Goal: Task Accomplishment & Management: Complete application form

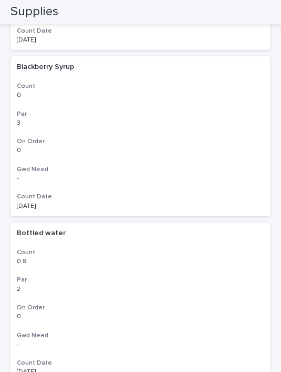
scroll to position [4372, 0]
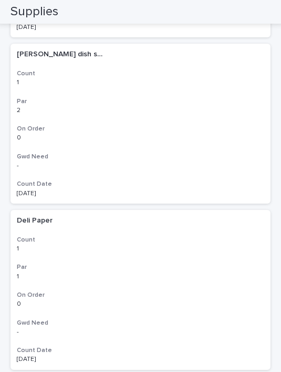
scroll to position [4385, 0]
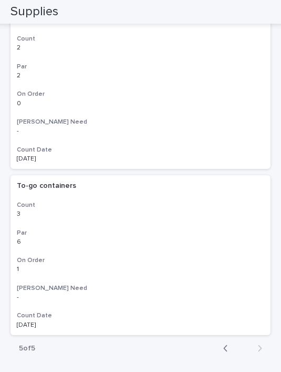
scroll to position [887, 0]
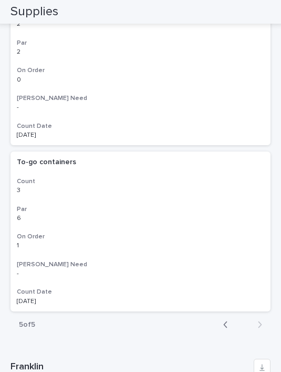
click at [227, 320] on icon "button" at bounding box center [225, 324] width 5 height 9
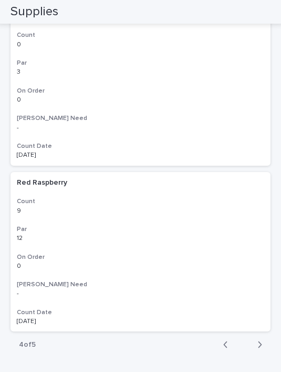
scroll to position [1538, 0]
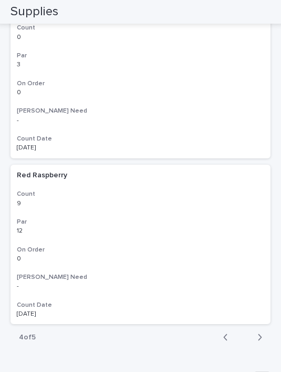
click at [231, 332] on div "button" at bounding box center [227, 336] width 9 height 9
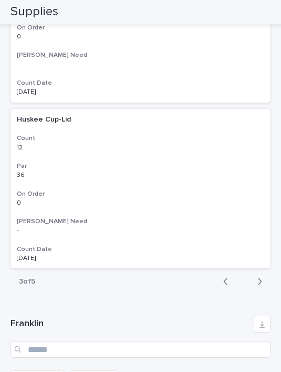
scroll to position [1593, 0]
click at [229, 277] on div "button" at bounding box center [227, 281] width 9 height 9
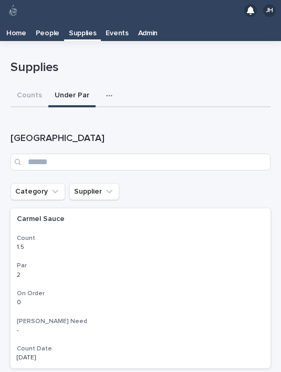
scroll to position [0, 0]
click at [107, 95] on icon "button" at bounding box center [109, 96] width 6 height 2
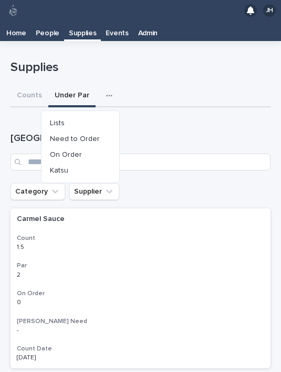
click at [74, 115] on button "Lists" at bounding box center [80, 123] width 69 height 16
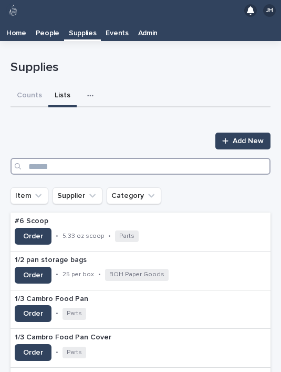
click at [122, 158] on input "Search" at bounding box center [141, 166] width 260 height 17
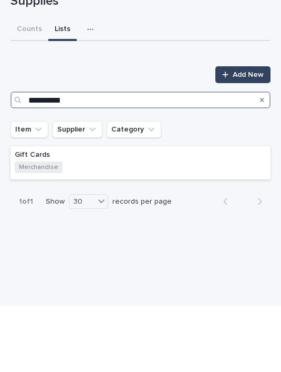
type input "**********"
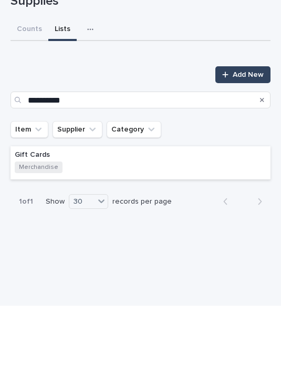
click at [221, 187] on div "Item Supplier Category" at bounding box center [141, 195] width 260 height 17
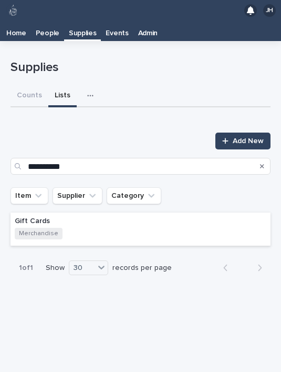
click at [203, 212] on div "Gift Cards Merchandise" at bounding box center [141, 229] width 260 height 34
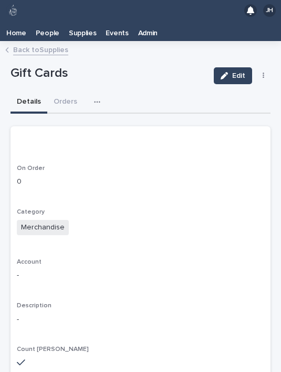
click at [96, 91] on button "button" at bounding box center [99, 101] width 23 height 21
click at [85, 121] on button "Counts" at bounding box center [69, 129] width 69 height 16
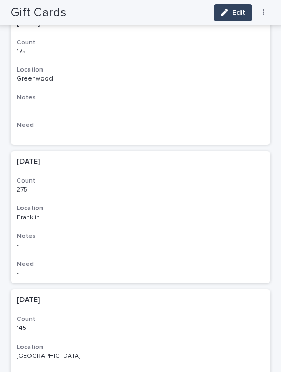
scroll to position [176, 0]
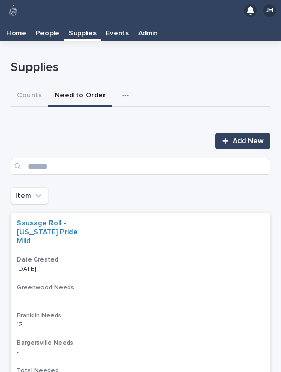
click at [235, 132] on link "Add New" at bounding box center [242, 140] width 55 height 17
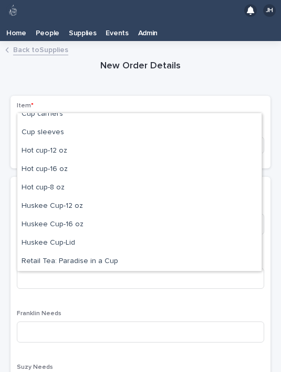
scroll to position [100, 0]
click at [108, 105] on div "Cup carriers" at bounding box center [139, 114] width 244 height 18
type input "***"
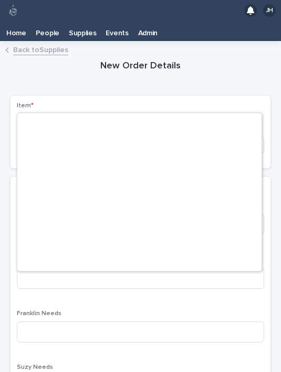
scroll to position [1895, 0]
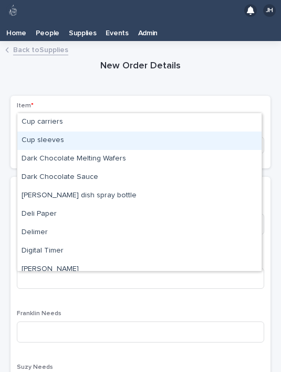
click at [132, 131] on div "Cup sleeves" at bounding box center [139, 140] width 244 height 18
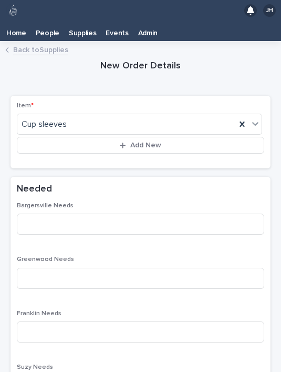
click at [103, 255] on div "Greenwood Needs" at bounding box center [141, 275] width 248 height 41
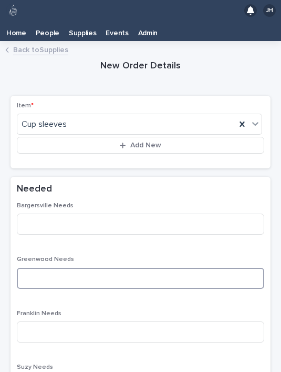
click at [83, 268] on input at bounding box center [141, 278] width 248 height 21
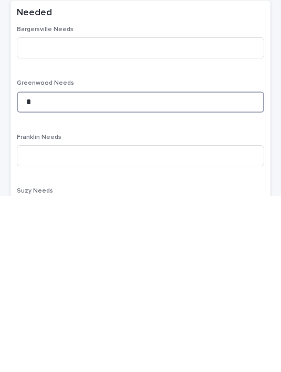
type input "*"
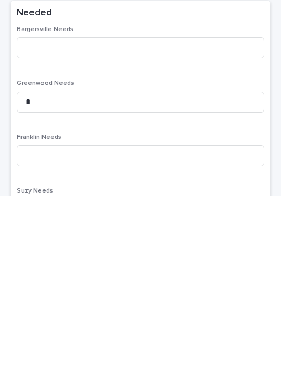
click at [165, 202] on div "Bargersville Needs Greenwood Needs * Franklin Needs Suzy Needs Total Needed - O…" at bounding box center [141, 351] width 248 height 299
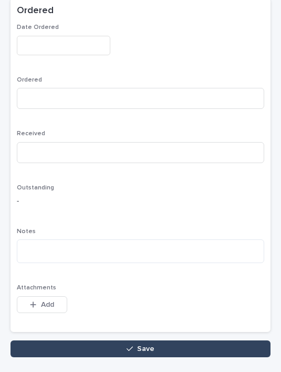
scroll to position [516, 0]
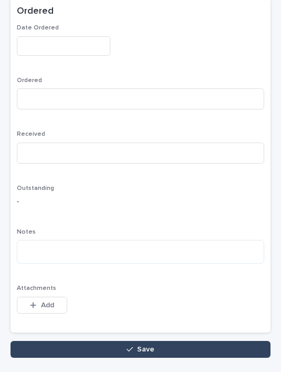
click at [183, 341] on button "Save" at bounding box center [141, 349] width 260 height 17
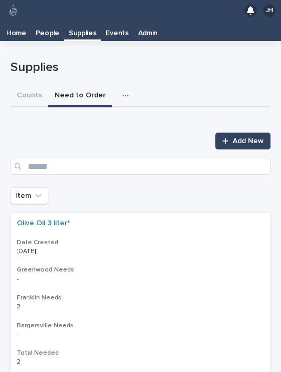
click at [240, 137] on span "Add New" at bounding box center [248, 140] width 31 height 7
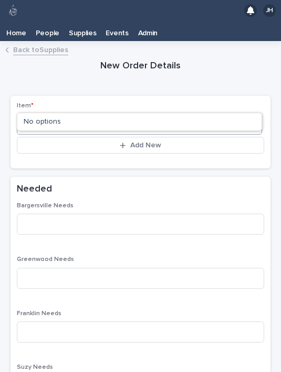
type input "*"
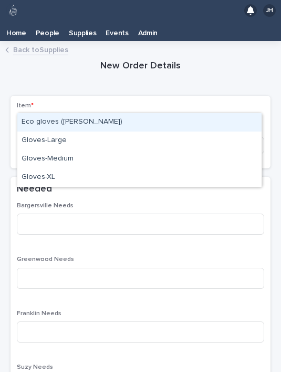
type input "******"
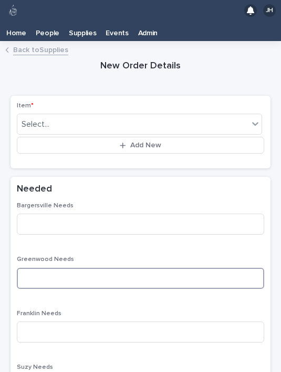
click at [105, 268] on input at bounding box center [141, 278] width 248 height 21
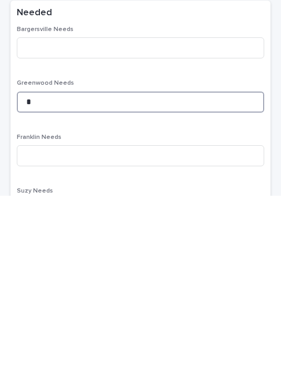
type input "*"
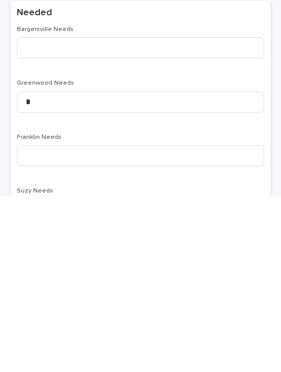
click at [140, 202] on div "Bargersville Needs Greenwood Needs * Franklin Needs Suzy Needs Total Needed - O…" at bounding box center [141, 351] width 248 height 299
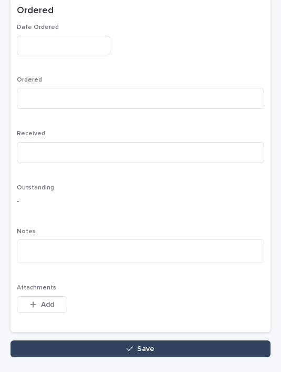
scroll to position [516, 0]
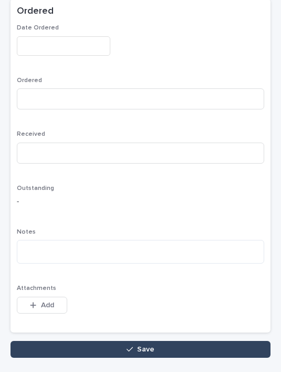
click at [191, 341] on button "Save" at bounding box center [141, 349] width 260 height 17
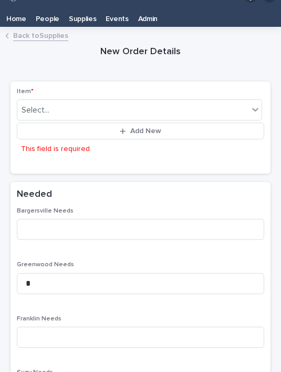
scroll to position [30, 0]
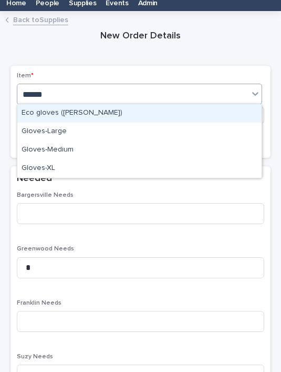
click at [87, 130] on div "Gloves-Large" at bounding box center [139, 131] width 244 height 18
type input "******"
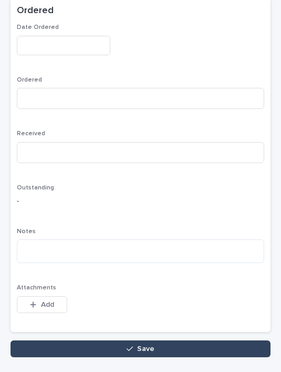
scroll to position [516, 0]
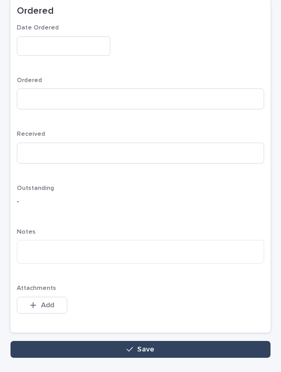
click at [211, 344] on button "Save" at bounding box center [141, 349] width 260 height 17
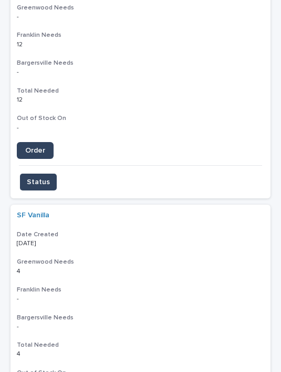
scroll to position [21, 0]
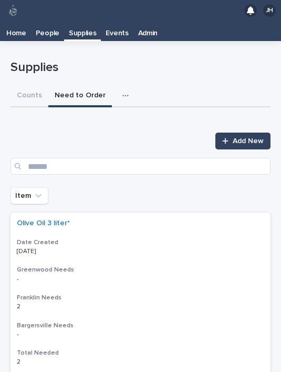
click at [269, 132] on link "Add New" at bounding box center [242, 140] width 55 height 17
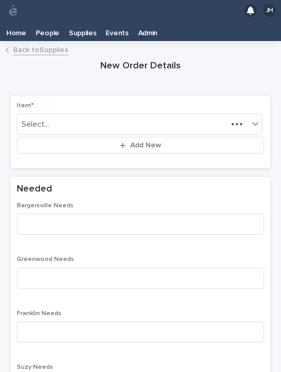
click at [238, 137] on button "Add New" at bounding box center [141, 145] width 248 height 17
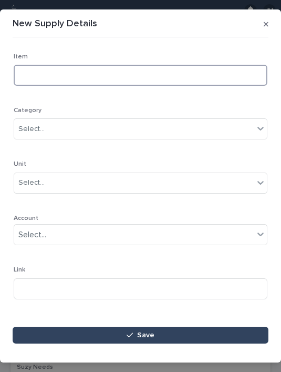
click at [109, 68] on input at bounding box center [141, 75] width 254 height 21
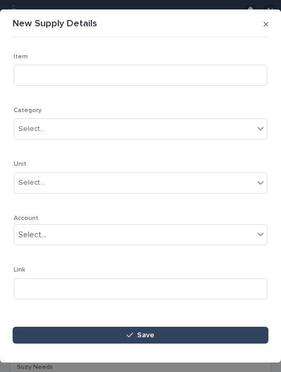
click at [271, 19] on button "button" at bounding box center [266, 24] width 13 height 17
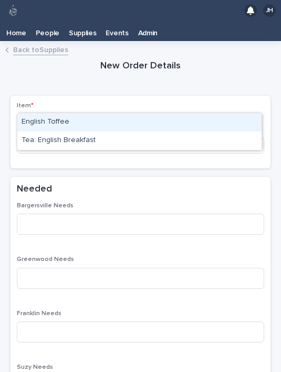
click at [123, 113] on div "English Toffee" at bounding box center [139, 122] width 244 height 18
type input "*******"
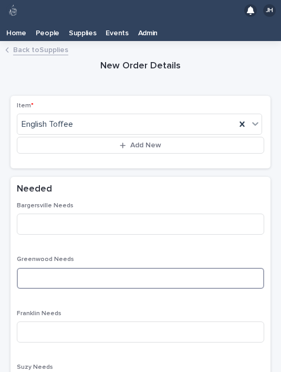
click at [105, 268] on input at bounding box center [141, 278] width 248 height 21
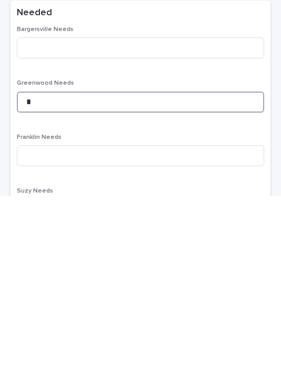
type input "*"
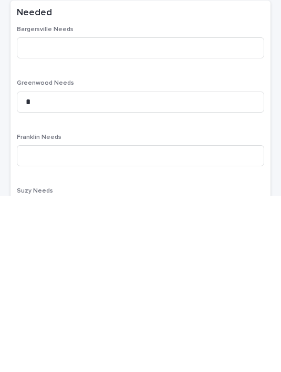
click at [140, 202] on div "Bargersville Needs Greenwood Needs * Franklin Needs Suzy Needs Total Needed - O…" at bounding box center [141, 351] width 248 height 299
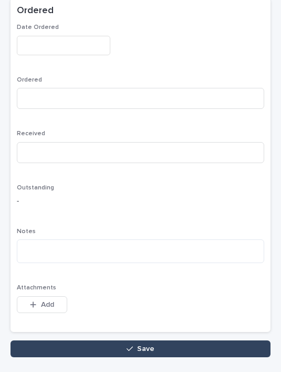
click at [200, 340] on button "Save" at bounding box center [141, 348] width 260 height 17
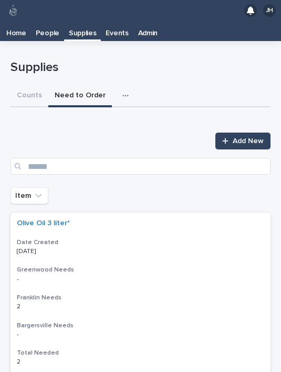
click at [242, 132] on link "Add New" at bounding box center [242, 140] width 55 height 17
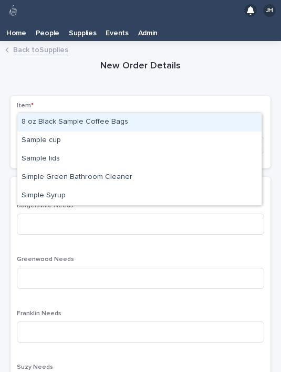
type input "*"
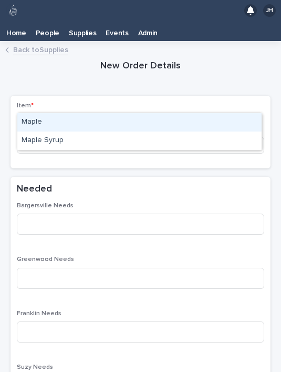
click at [107, 113] on div "Maple" at bounding box center [139, 122] width 244 height 18
type input "****"
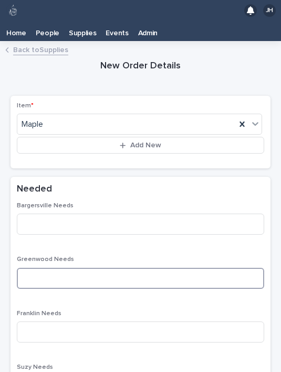
click at [107, 268] on input at bounding box center [141, 278] width 248 height 21
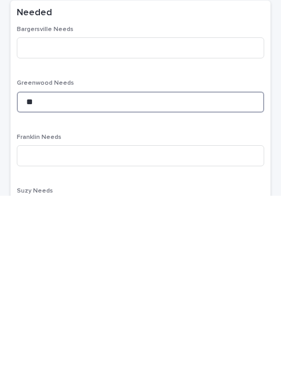
type input "**"
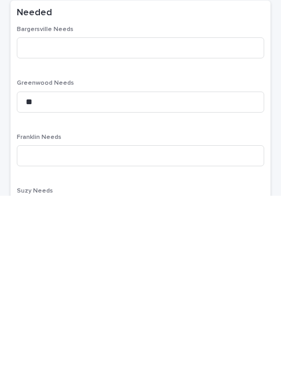
click at [142, 255] on div "Greenwood Needs **" at bounding box center [141, 275] width 248 height 41
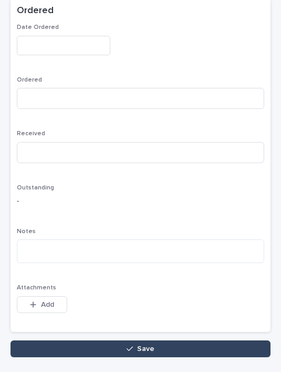
click at [159, 340] on button "Save" at bounding box center [141, 348] width 260 height 17
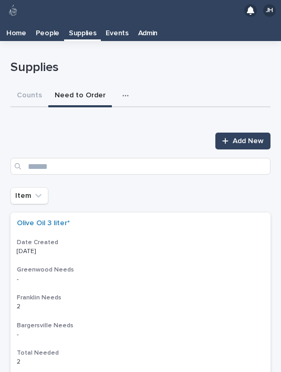
click at [237, 137] on span "Add New" at bounding box center [248, 140] width 31 height 7
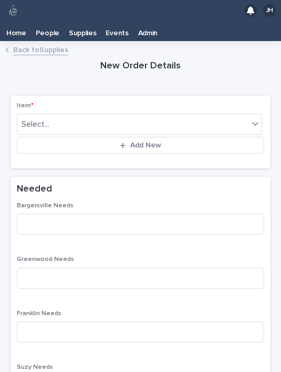
click at [115, 111] on div "Select... Add New" at bounding box center [141, 132] width 248 height 42
click at [136, 91] on body "JH Home People Supplies Events Admin Back to Supplies Loading... Saving… Loadin…" at bounding box center [140, 186] width 281 height 372
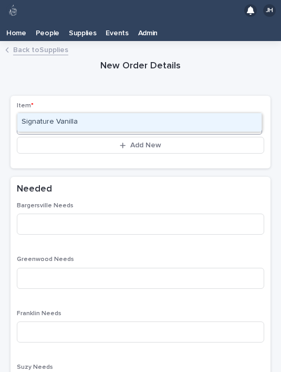
click at [151, 113] on div "Signature Vanilla" at bounding box center [139, 122] width 244 height 18
type input "***"
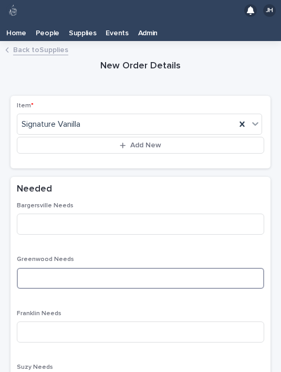
click at [102, 268] on input at bounding box center [141, 278] width 248 height 21
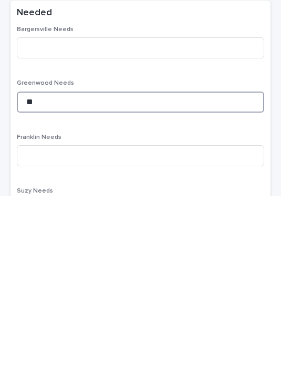
click at [147, 268] on input "**" at bounding box center [141, 278] width 248 height 21
type input "**"
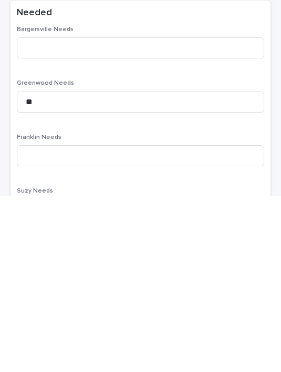
click at [182, 202] on div "Bargersville Needs Greenwood Needs ** Franklin Needs Suzy Needs Total Needed - …" at bounding box center [141, 351] width 248 height 299
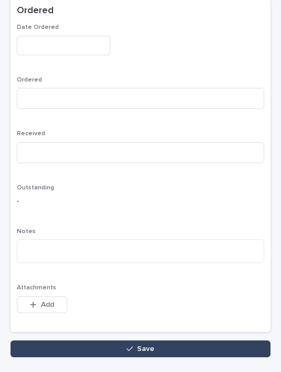
scroll to position [516, 0]
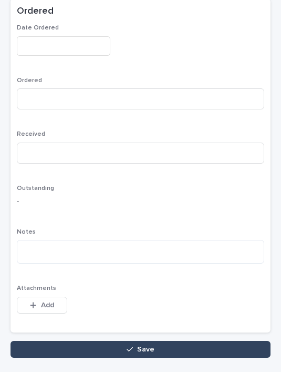
click at [184, 341] on button "Save" at bounding box center [141, 349] width 260 height 17
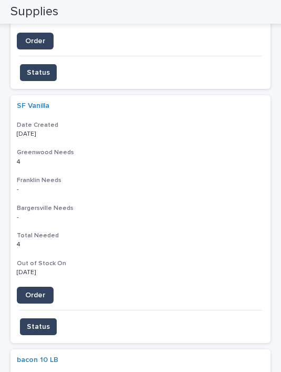
scroll to position [627, 0]
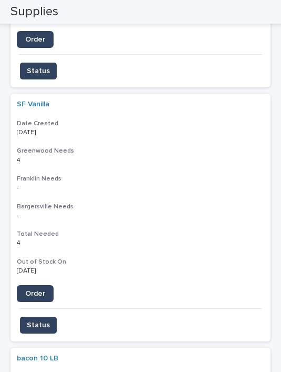
click at [42, 285] on link "Order" at bounding box center [35, 293] width 37 height 17
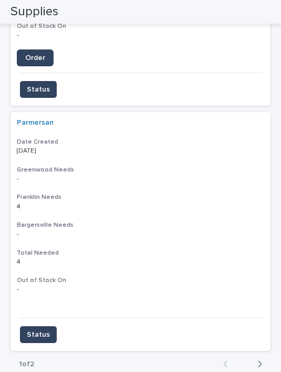
scroll to position [2395, 0]
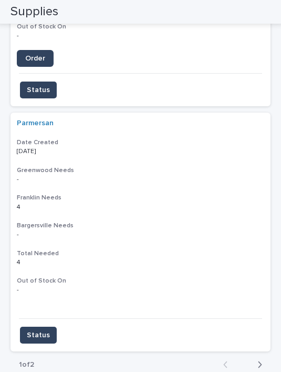
click at [259, 361] on icon "button" at bounding box center [261, 364] width 4 height 6
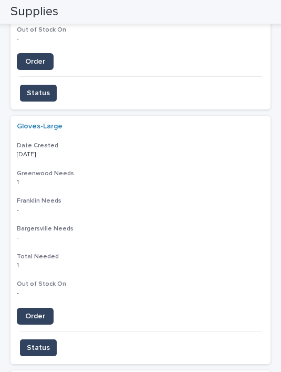
scroll to position [882, 0]
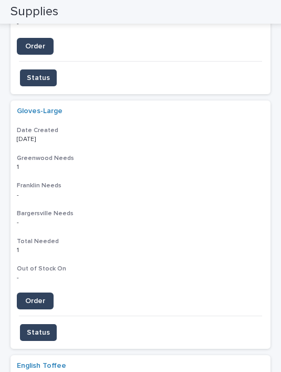
click at [40, 327] on span "Status" at bounding box center [38, 332] width 23 height 11
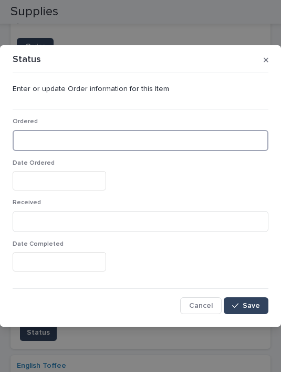
click at [72, 137] on input at bounding box center [141, 140] width 256 height 21
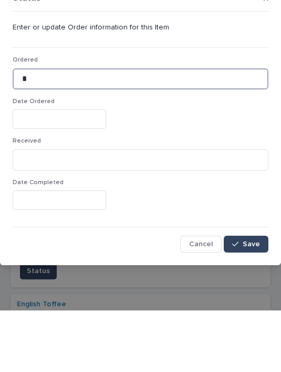
type input "*"
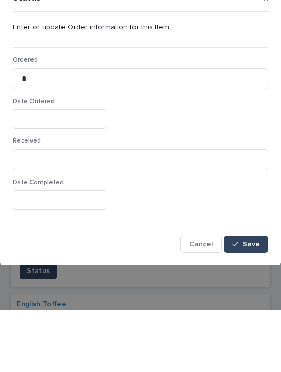
click at [57, 159] on div "Date Ordered" at bounding box center [141, 179] width 256 height 40
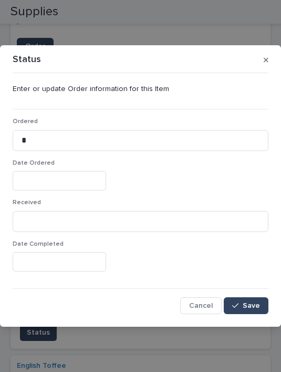
click at [66, 179] on input "text" at bounding box center [60, 180] width 94 height 19
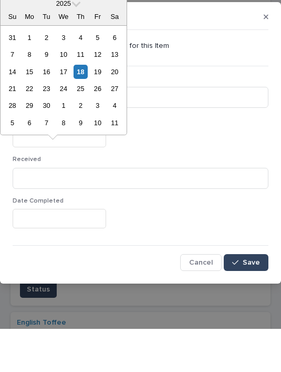
click at [83, 108] on div "18" at bounding box center [81, 115] width 14 height 14
type input "**********"
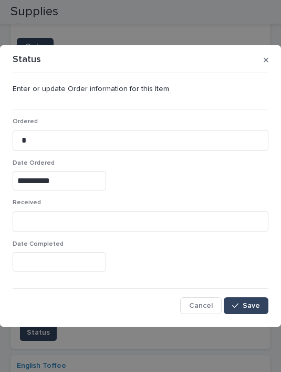
click at [254, 300] on button "Save" at bounding box center [246, 305] width 45 height 17
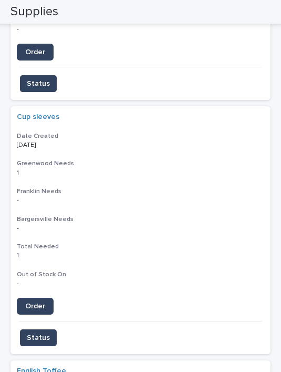
scroll to position [612, 0]
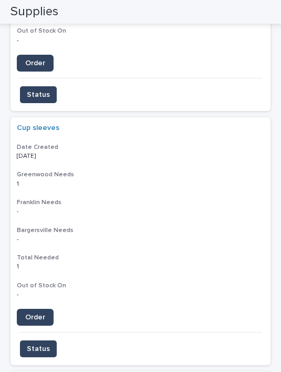
click at [37, 313] on span "Order" at bounding box center [35, 316] width 20 height 7
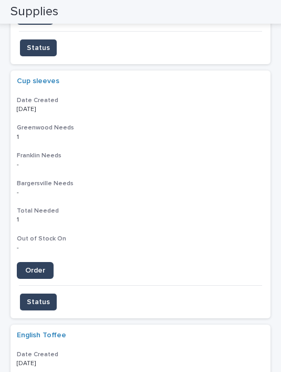
scroll to position [658, 0]
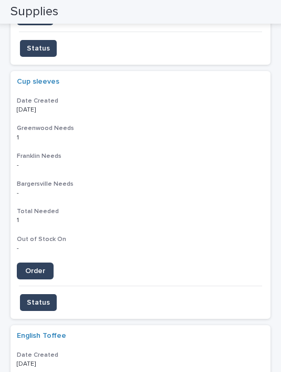
click at [36, 297] on span "Status" at bounding box center [38, 302] width 23 height 11
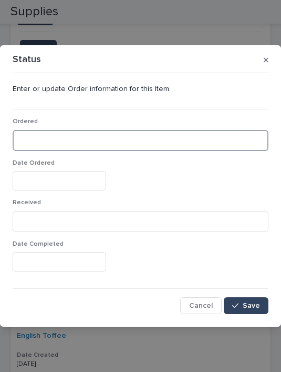
click at [79, 130] on input at bounding box center [141, 140] width 256 height 21
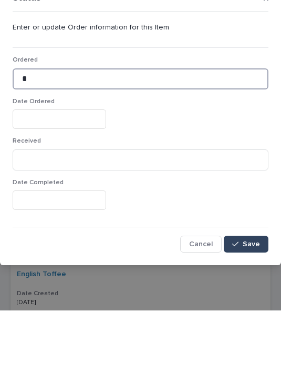
type input "*"
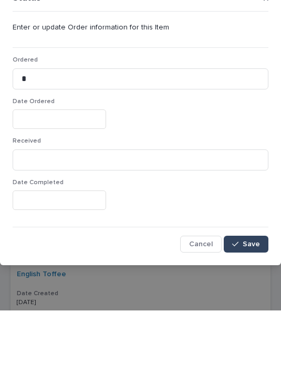
click at [56, 171] on input "text" at bounding box center [60, 180] width 94 height 19
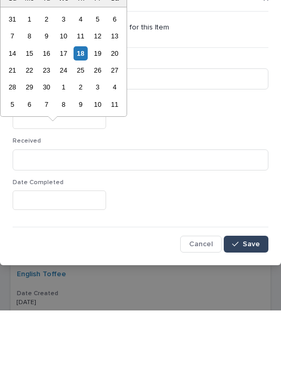
click at [81, 108] on div "18" at bounding box center [81, 115] width 14 height 14
type input "**********"
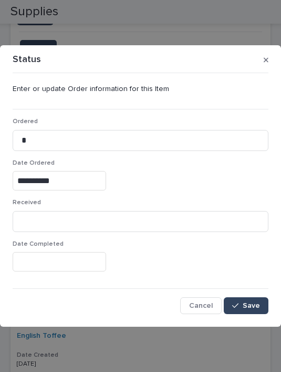
click at [250, 302] on span "Save" at bounding box center [251, 305] width 17 height 7
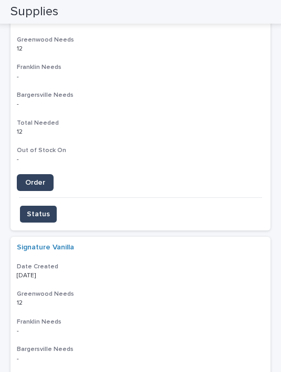
scroll to position [969, 0]
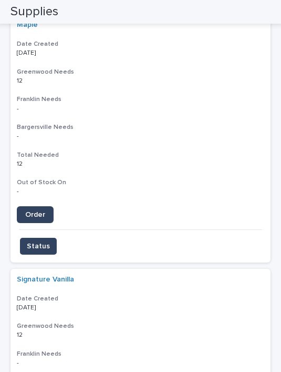
click at [39, 211] on span "Order" at bounding box center [35, 214] width 20 height 7
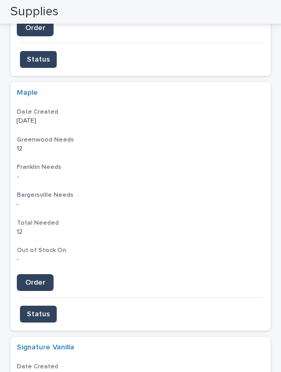
scroll to position [902, 0]
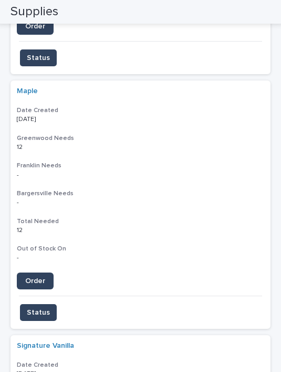
click at [45, 307] on span "Status" at bounding box center [38, 312] width 23 height 11
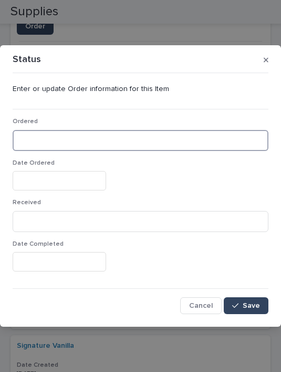
click at [64, 135] on input at bounding box center [141, 140] width 256 height 21
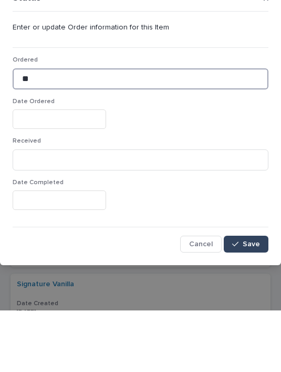
type input "**"
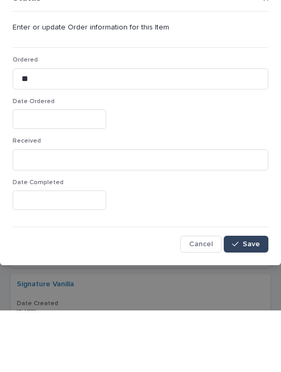
click at [62, 171] on input "text" at bounding box center [60, 180] width 94 height 19
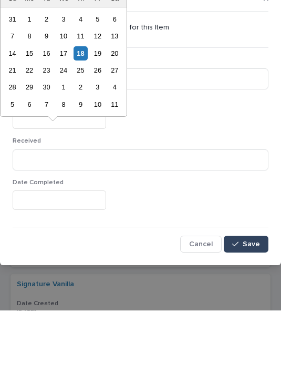
click at [83, 108] on div "18" at bounding box center [81, 115] width 14 height 14
type input "**********"
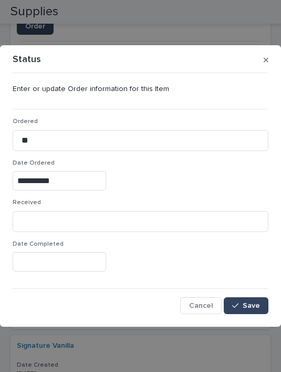
click at [251, 298] on button "Save" at bounding box center [246, 305] width 45 height 17
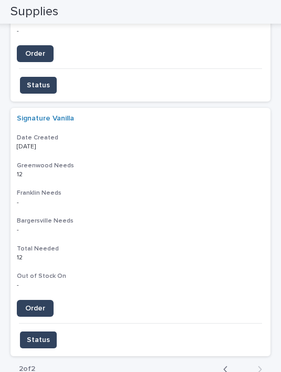
scroll to position [891, 0]
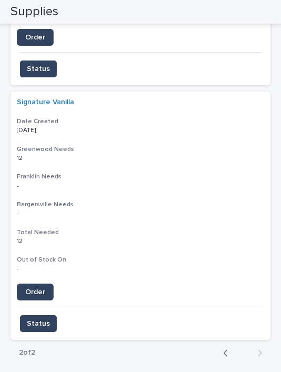
click at [44, 288] on span "Order" at bounding box center [35, 291] width 20 height 7
click at [48, 315] on button "Status" at bounding box center [38, 323] width 37 height 17
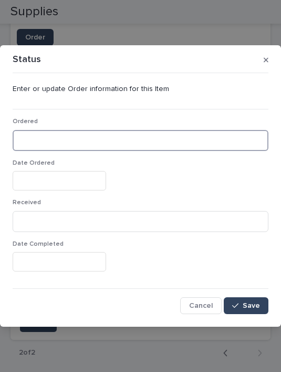
click at [66, 132] on input at bounding box center [141, 140] width 256 height 21
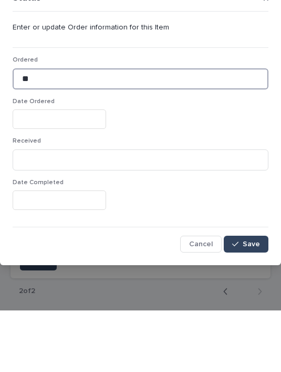
type input "**"
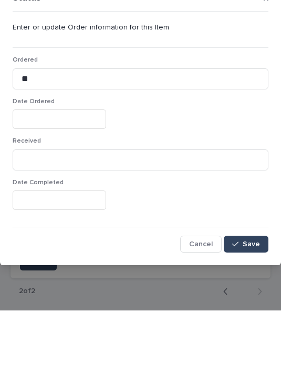
click at [66, 171] on input "text" at bounding box center [60, 180] width 94 height 19
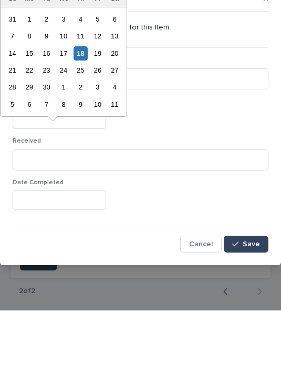
click at [83, 108] on div "18" at bounding box center [81, 115] width 14 height 14
type input "**********"
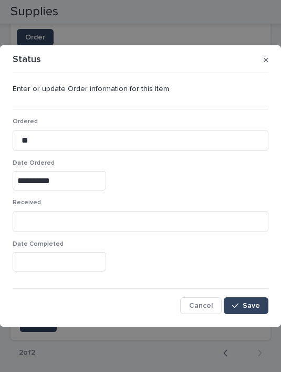
click at [249, 301] on button "Save" at bounding box center [246, 305] width 45 height 17
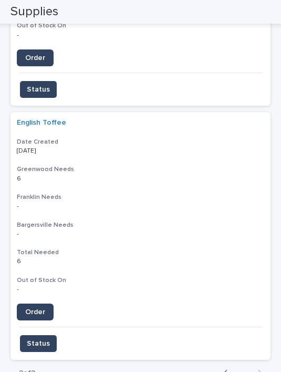
scroll to position [613, 0]
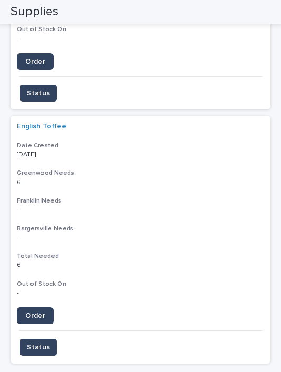
click at [47, 342] on span "Status" at bounding box center [38, 347] width 23 height 11
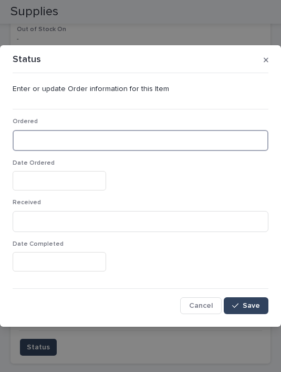
click at [83, 134] on input at bounding box center [141, 140] width 256 height 21
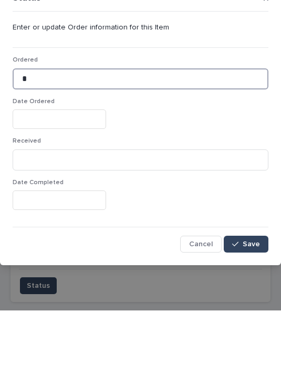
type input "*"
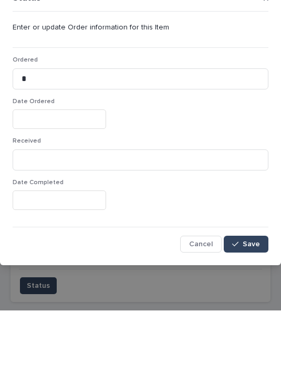
click at [67, 171] on input "text" at bounding box center [60, 180] width 94 height 19
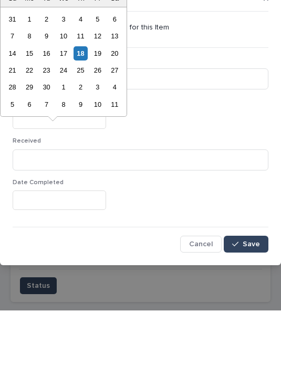
click at [83, 108] on div "18" at bounding box center [81, 115] width 14 height 14
type input "**********"
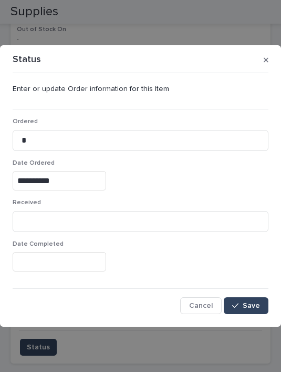
click at [248, 302] on span "Save" at bounding box center [251, 305] width 17 height 7
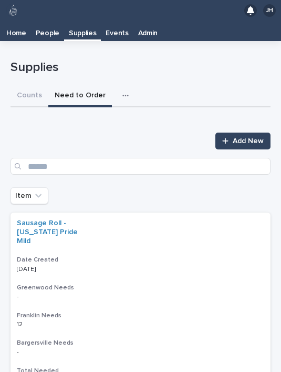
scroll to position [0, 0]
click at [238, 137] on span "Add New" at bounding box center [248, 140] width 31 height 7
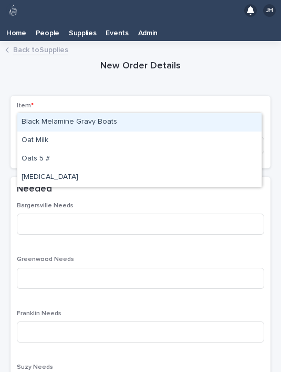
type input "***"
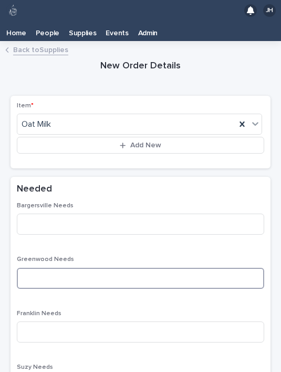
click at [91, 268] on input at bounding box center [141, 278] width 248 height 21
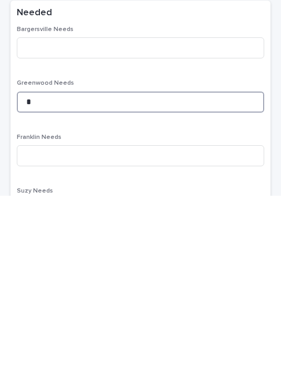
type input "*"
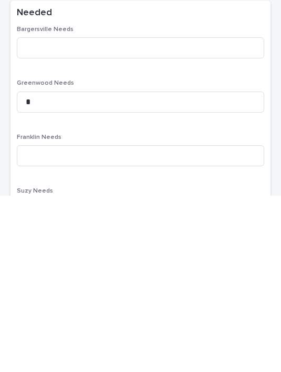
click at [132, 202] on div "Bargersville Needs Greenwood Needs * Franklin Needs Suzy Needs Total Needed - O…" at bounding box center [141, 351] width 248 height 299
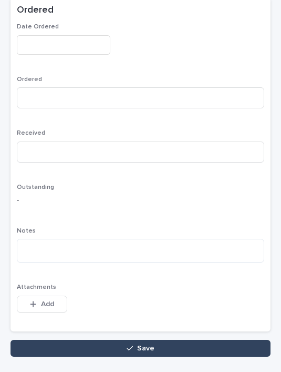
scroll to position [516, 0]
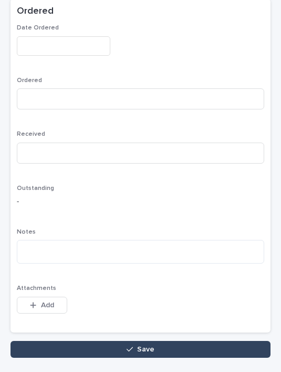
click at [174, 341] on button "Save" at bounding box center [141, 349] width 260 height 17
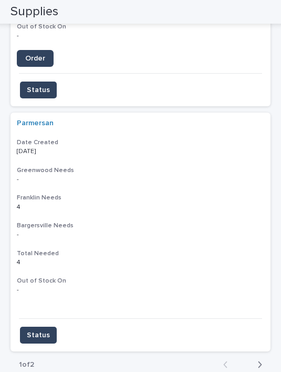
click at [263, 359] on button "Next" at bounding box center [257, 363] width 28 height 9
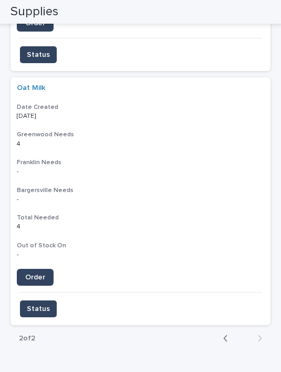
scroll to position [651, 0]
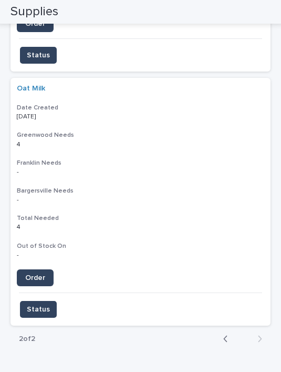
click at [42, 274] on span "Order" at bounding box center [35, 277] width 20 height 7
click at [44, 301] on button "Status" at bounding box center [38, 309] width 37 height 17
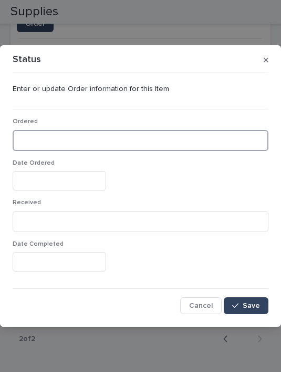
click at [95, 130] on input at bounding box center [141, 140] width 256 height 21
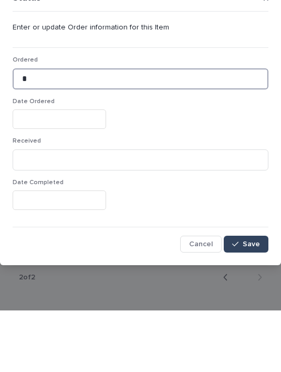
type input "*"
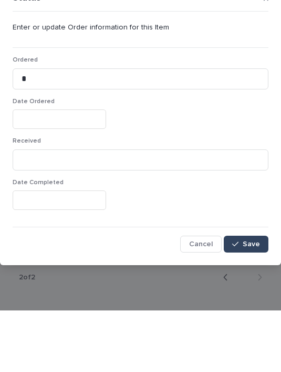
click at [60, 171] on input "text" at bounding box center [60, 180] width 94 height 19
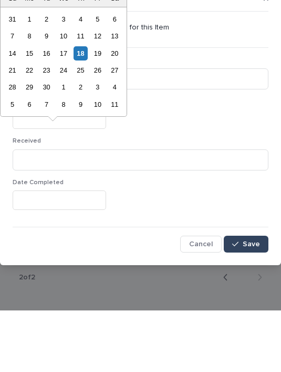
click at [86, 108] on div "18" at bounding box center [81, 115] width 14 height 14
type input "**********"
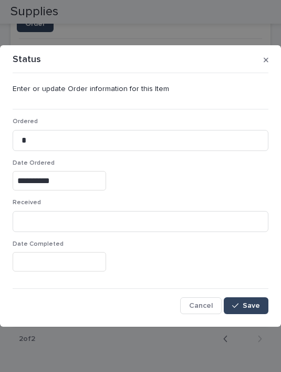
click at [253, 302] on span "Save" at bounding box center [251, 305] width 17 height 7
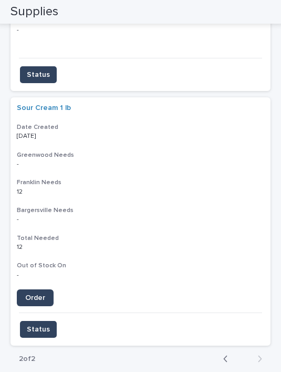
scroll to position [377, 0]
click at [228, 354] on div "button" at bounding box center [227, 358] width 9 height 9
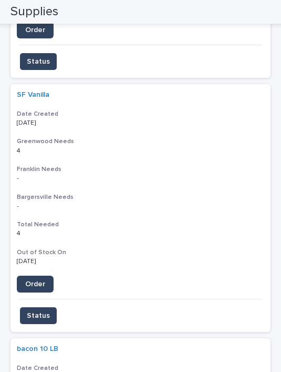
scroll to position [643, 0]
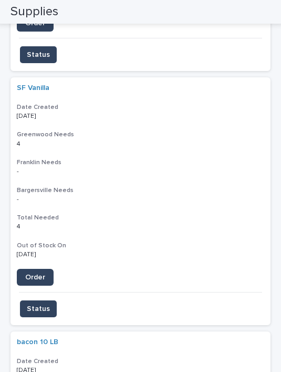
click at [39, 273] on span "Order" at bounding box center [35, 276] width 20 height 7
click at [44, 303] on span "Status" at bounding box center [38, 308] width 23 height 11
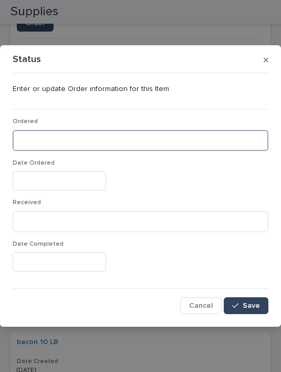
click at [67, 138] on input at bounding box center [141, 140] width 256 height 21
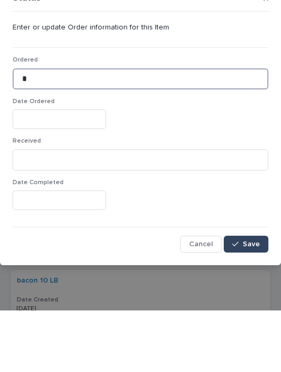
type input "*"
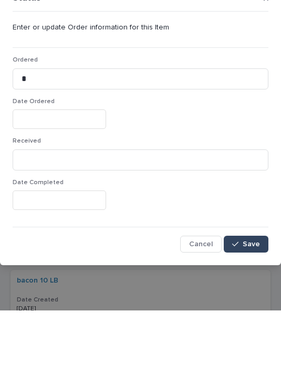
click at [60, 171] on input "text" at bounding box center [60, 180] width 94 height 19
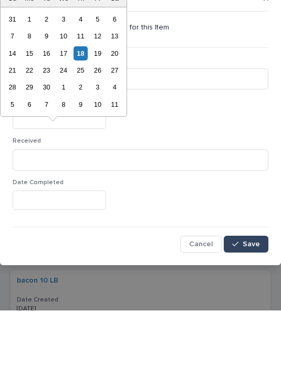
click at [85, 108] on div "18" at bounding box center [81, 115] width 14 height 14
type input "**********"
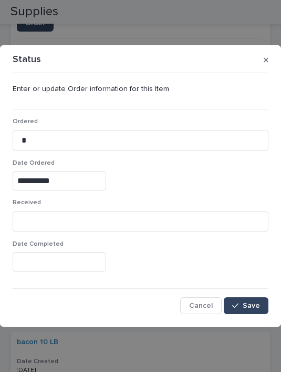
click at [254, 303] on span "Save" at bounding box center [251, 305] width 17 height 7
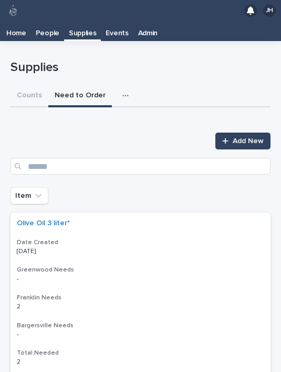
scroll to position [0, 0]
click at [234, 137] on span "Add New" at bounding box center [248, 140] width 31 height 7
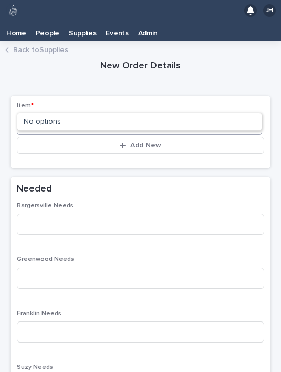
click at [183, 113] on div "No options" at bounding box center [139, 121] width 244 height 17
type input "*"
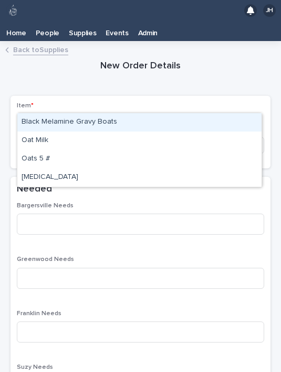
click at [64, 131] on div "Oat Milk" at bounding box center [139, 140] width 244 height 18
type input "***"
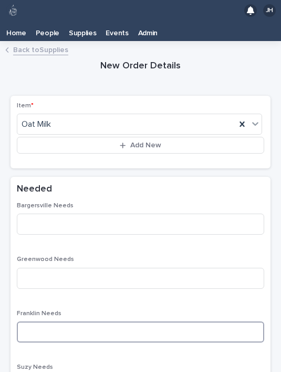
click at [81, 321] on input at bounding box center [141, 331] width 248 height 21
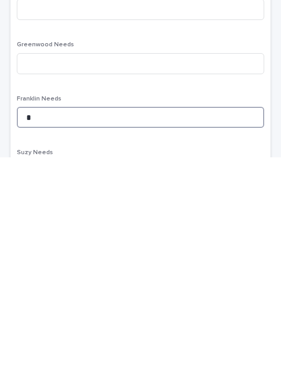
click at [136, 321] on input "*" at bounding box center [141, 331] width 248 height 21
type input "*"
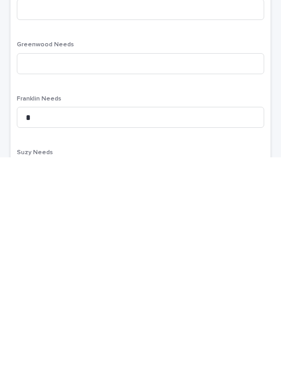
click at [107, 202] on div "Bargersville Needs Greenwood Needs Franklin Needs * Suzy Needs Total Needed - O…" at bounding box center [141, 351] width 248 height 299
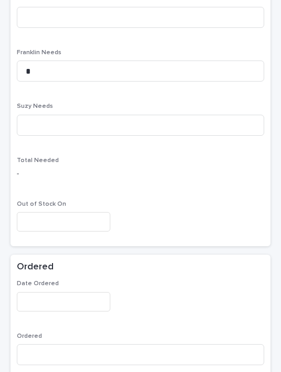
scroll to position [296, 0]
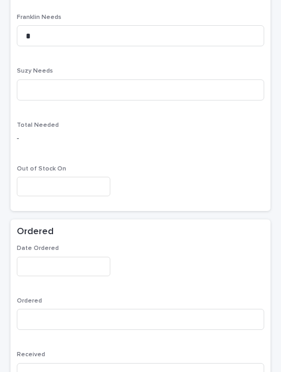
click at [60, 256] on input "text" at bounding box center [64, 265] width 94 height 19
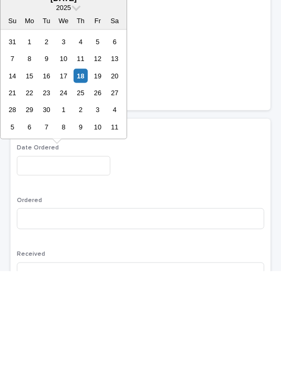
click at [87, 169] on div "18" at bounding box center [81, 176] width 14 height 14
type input "**********"
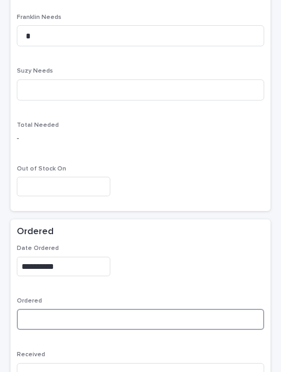
click at [88, 309] on input at bounding box center [141, 319] width 248 height 21
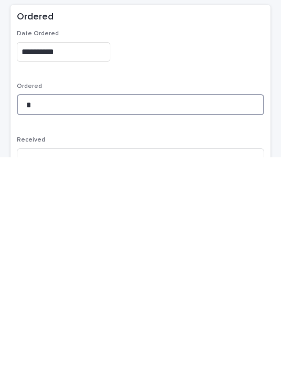
type input "*"
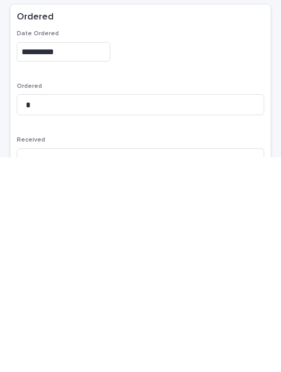
click at [139, 297] on div "Ordered *" at bounding box center [141, 317] width 248 height 41
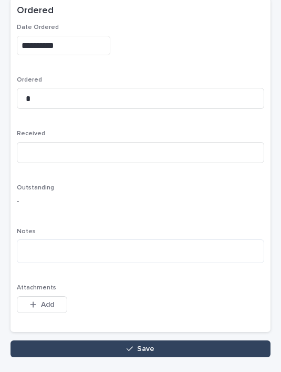
scroll to position [516, 0]
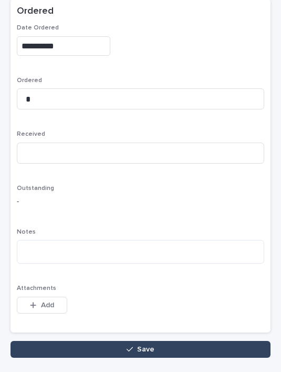
click at [194, 341] on button "Save" at bounding box center [141, 349] width 260 height 17
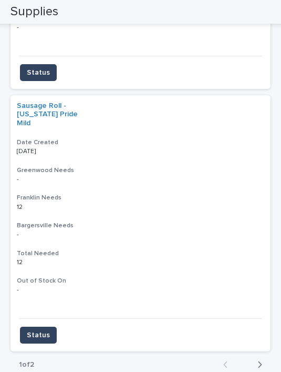
scroll to position [2402, 0]
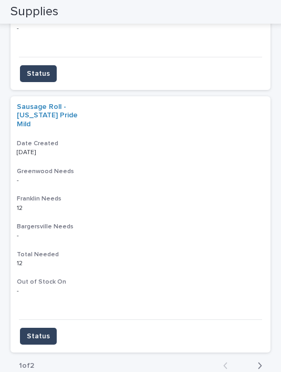
click at [263, 361] on button "Next" at bounding box center [257, 365] width 28 height 9
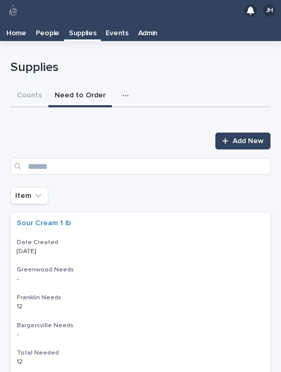
scroll to position [0, 0]
click at [16, 21] on p "Home" at bounding box center [16, 29] width 20 height 17
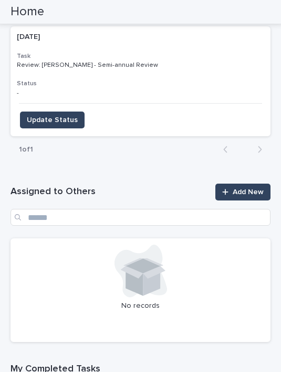
scroll to position [407, 0]
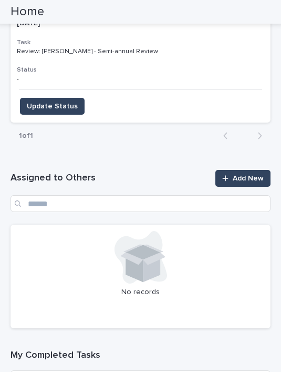
click at [234, 174] on span "Add New" at bounding box center [248, 177] width 31 height 7
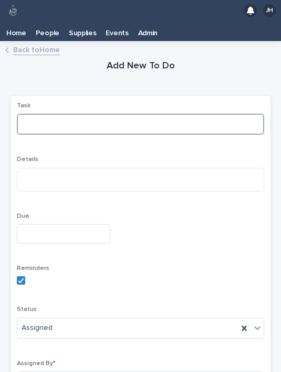
click at [127, 114] on input at bounding box center [141, 124] width 248 height 21
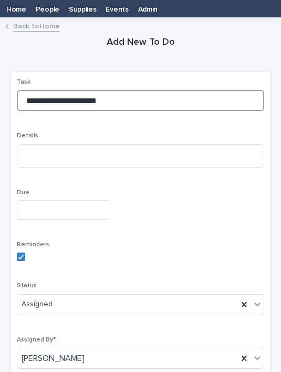
type input "**********"
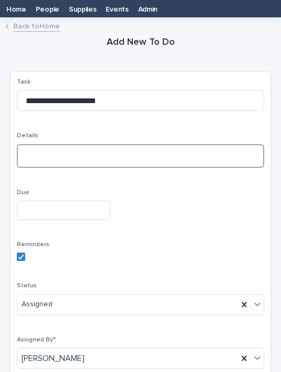
click at [101, 144] on textarea at bounding box center [141, 156] width 248 height 24
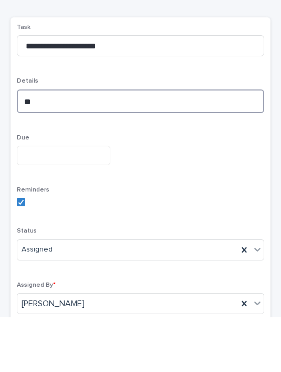
type textarea "*"
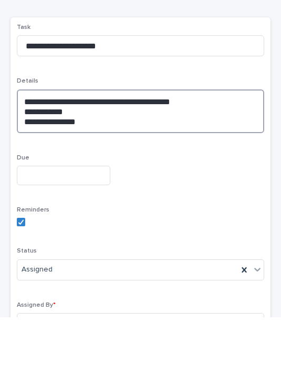
click at [50, 144] on textarea "**********" at bounding box center [141, 166] width 248 height 44
click at [127, 144] on textarea "**********" at bounding box center [141, 166] width 248 height 44
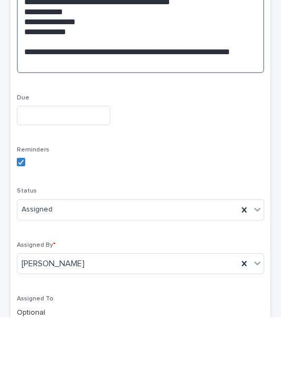
scroll to position [129, 0]
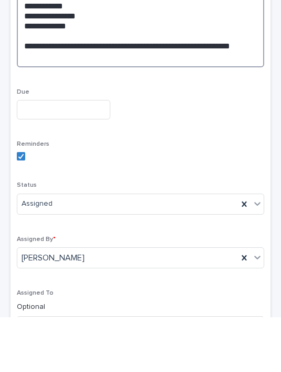
type textarea "**********"
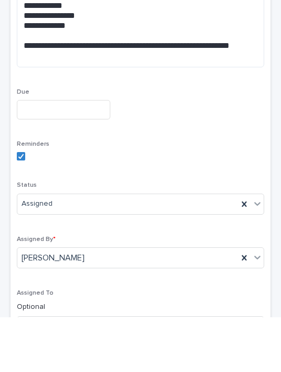
click at [71, 155] on input "text" at bounding box center [64, 164] width 94 height 19
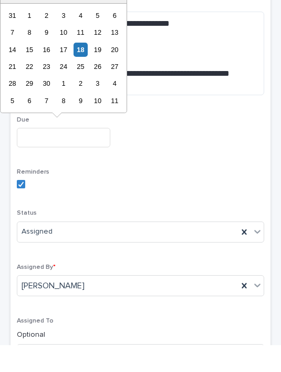
click at [98, 69] on div "19" at bounding box center [97, 76] width 14 height 14
type input "**********"
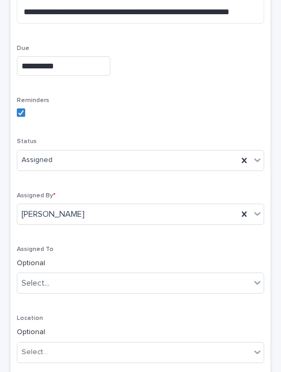
scroll to position [219, 0]
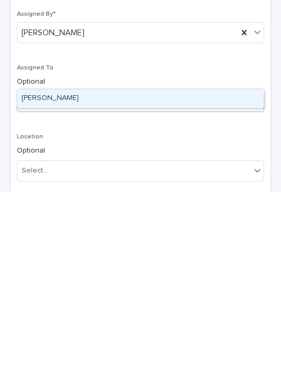
click at [131, 270] on div "Peters, Brian" at bounding box center [140, 279] width 246 height 18
type input "***"
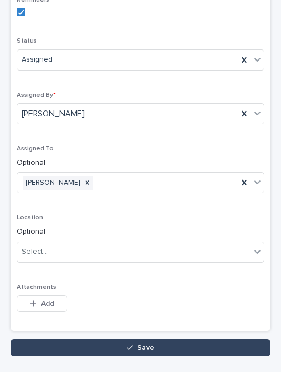
click at [213, 339] on button "Save" at bounding box center [141, 347] width 260 height 17
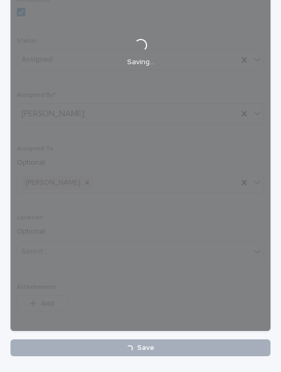
scroll to position [318, 0]
